Goal: Task Accomplishment & Management: Use online tool/utility

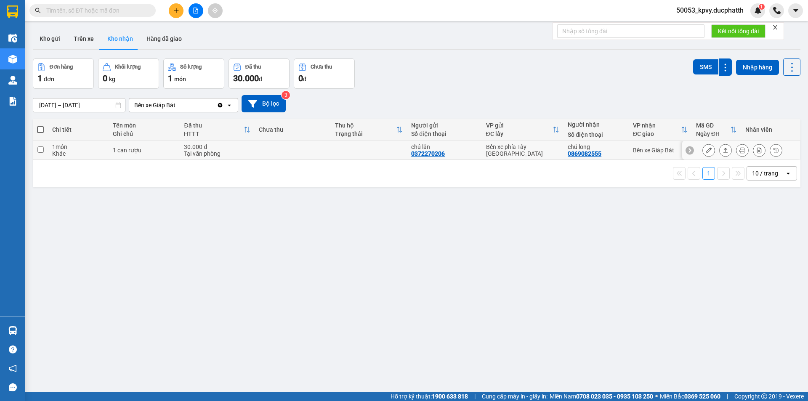
click at [703, 147] on button at bounding box center [709, 150] width 12 height 15
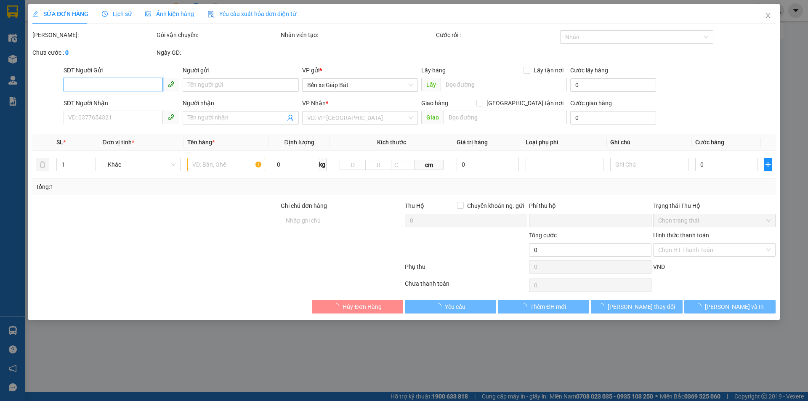
type input "0372270206"
type input "chú lân"
type input "0869082555"
type input "chú long"
type input "0"
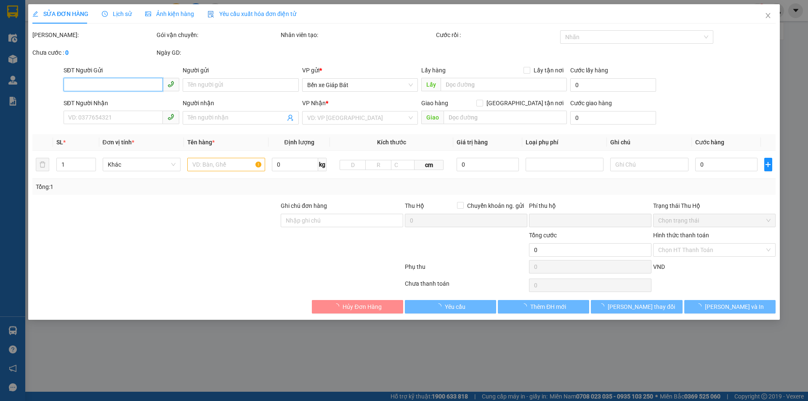
type input "30.000"
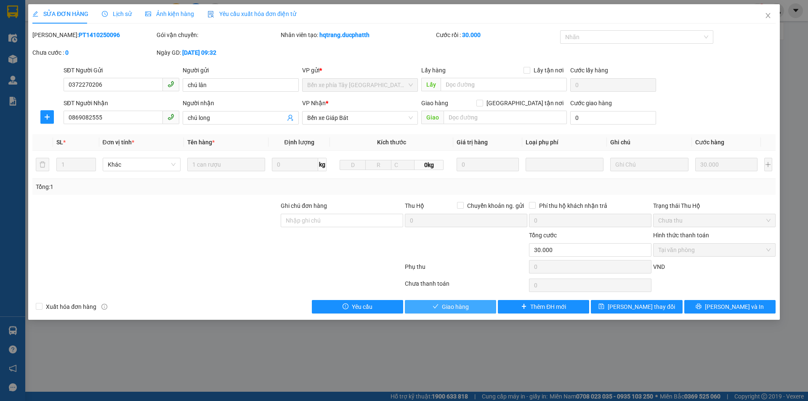
click at [459, 308] on span "Giao hàng" at bounding box center [455, 306] width 27 height 9
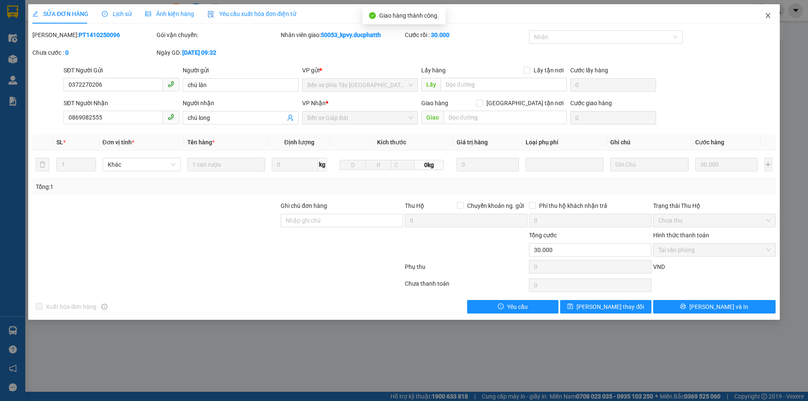
click at [765, 16] on icon "close" at bounding box center [768, 15] width 7 height 7
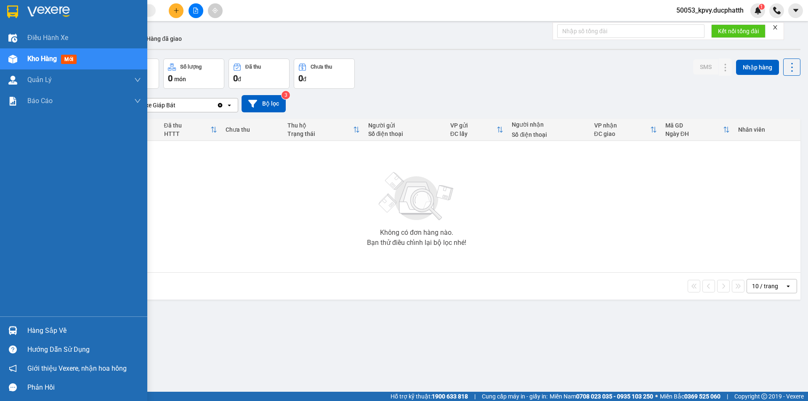
click at [13, 333] on img at bounding box center [12, 330] width 9 height 9
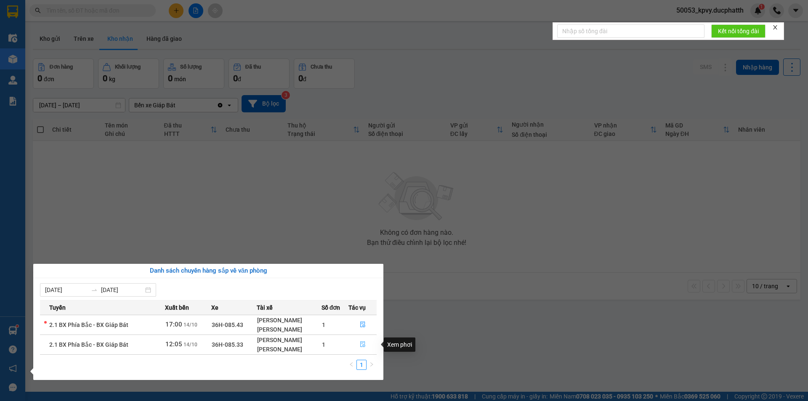
click at [364, 345] on icon "file-done" at bounding box center [362, 345] width 5 height 6
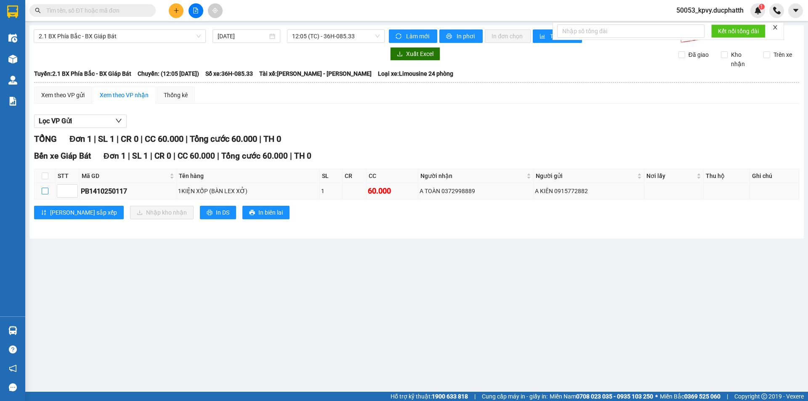
click at [46, 188] on input "checkbox" at bounding box center [45, 191] width 7 height 7
checkbox input "true"
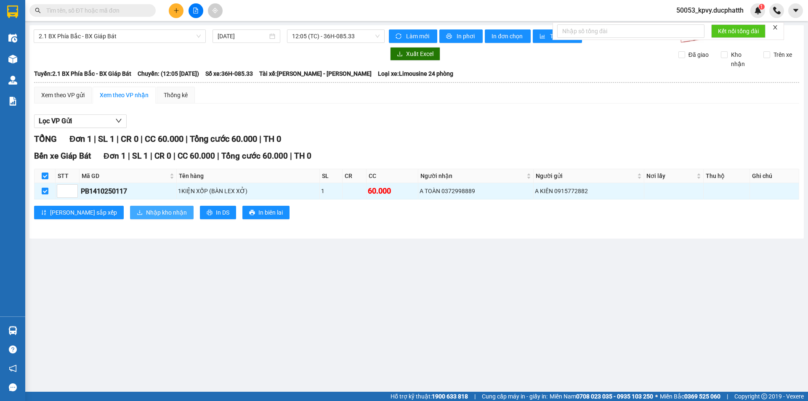
click at [146, 209] on span "Nhập kho nhận" at bounding box center [166, 212] width 41 height 9
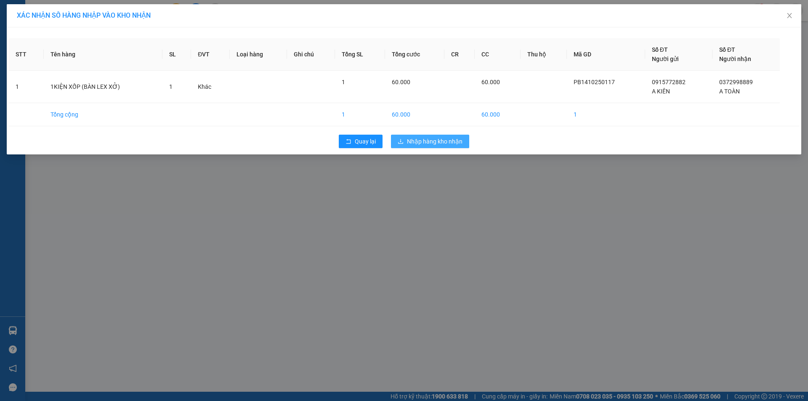
click at [417, 142] on span "Nhập hàng kho nhận" at bounding box center [435, 141] width 56 height 9
